Goal: Check status: Check status

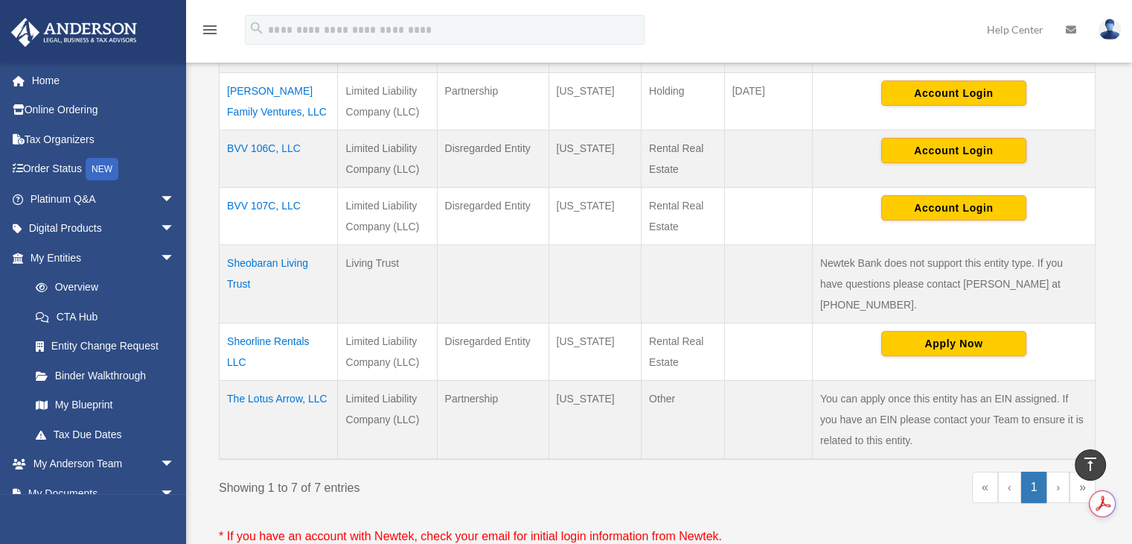
click at [254, 380] on td "The Lotus Arrow, LLC" at bounding box center [279, 419] width 118 height 79
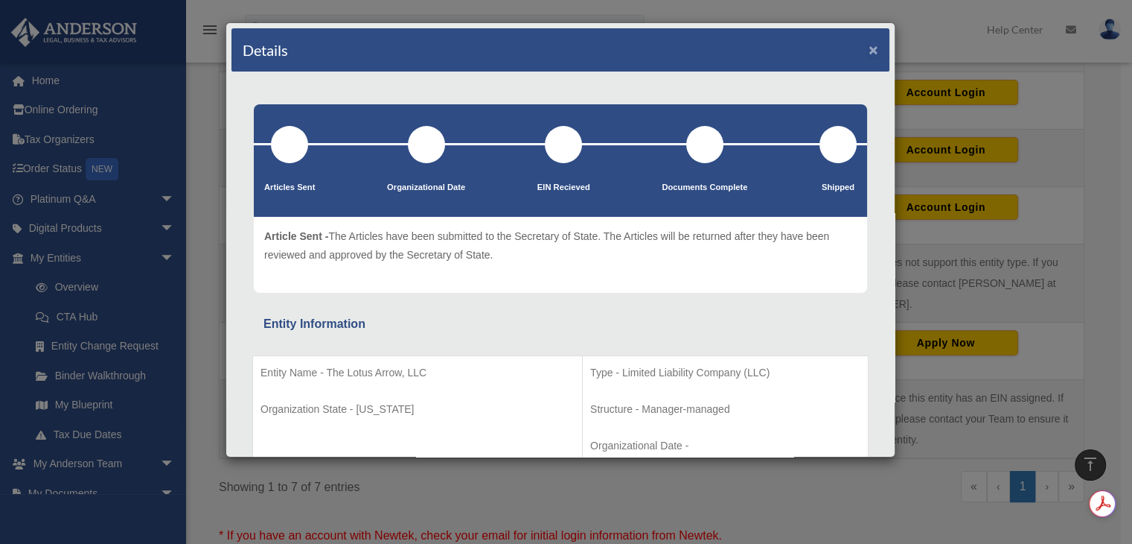
click at [869, 50] on button "×" at bounding box center [874, 50] width 10 height 16
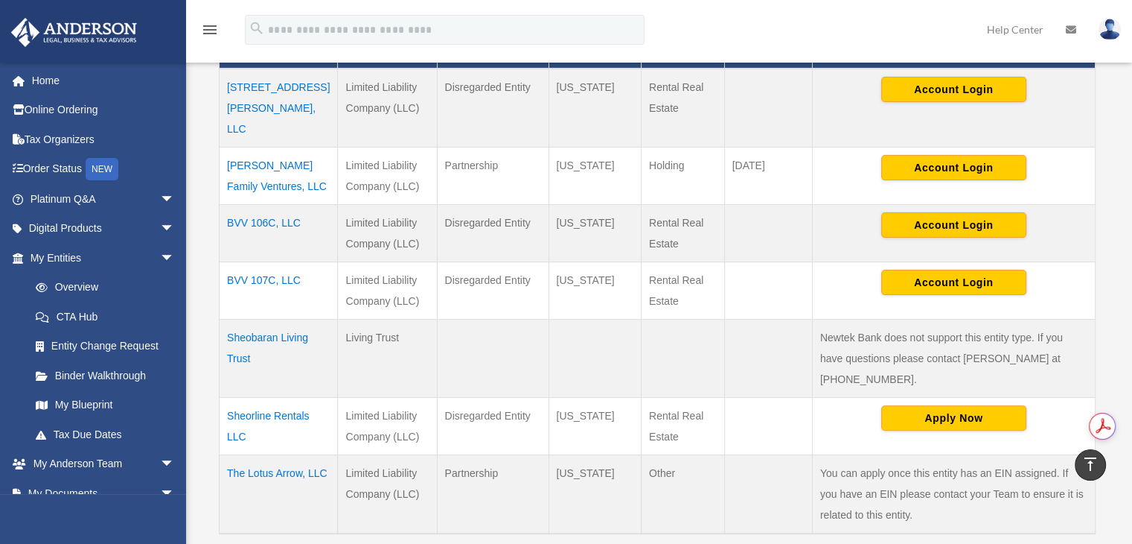
click at [271, 454] on td "The Lotus Arrow, LLC" at bounding box center [279, 493] width 118 height 79
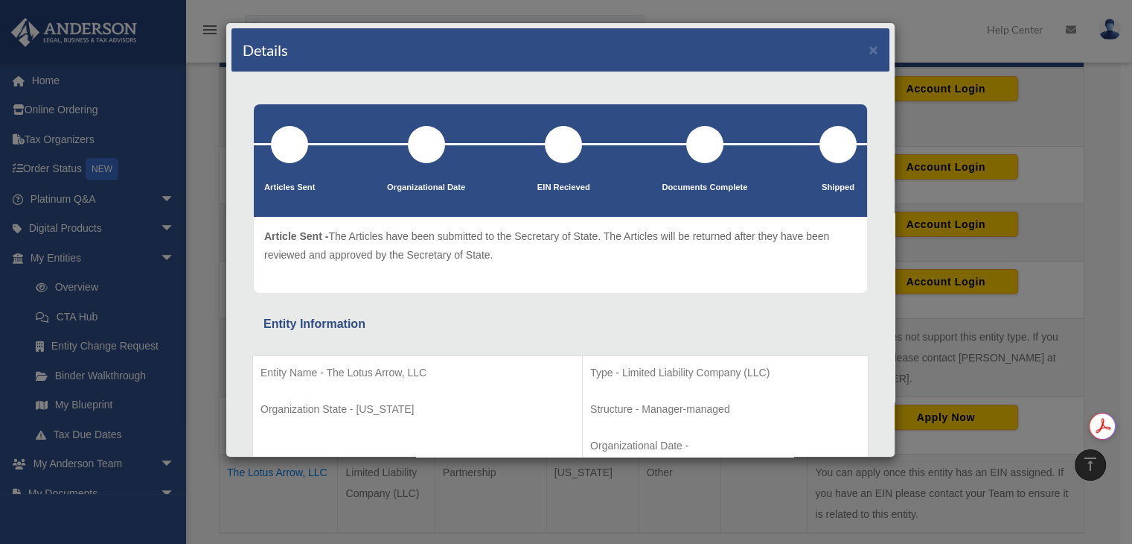
click at [392, 232] on p "Article Sent - The Articles have been submitted to the Secretary of State. The …" at bounding box center [560, 245] width 593 height 36
click at [287, 138] on div at bounding box center [289, 144] width 37 height 37
click at [869, 45] on button "×" at bounding box center [874, 50] width 10 height 16
